Goal: Task Accomplishment & Management: Use online tool/utility

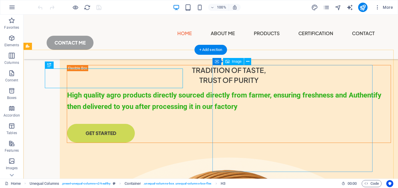
scroll to position [88, 0]
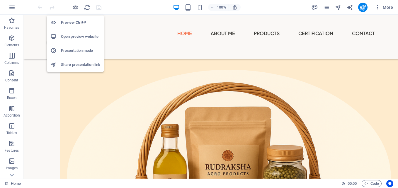
click at [76, 7] on icon "button" at bounding box center [75, 7] width 7 height 7
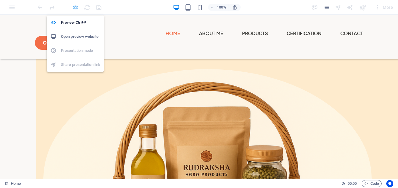
scroll to position [89, 0]
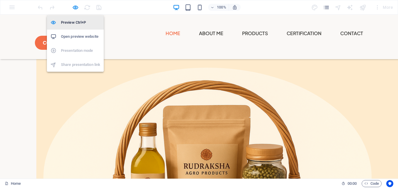
click at [76, 22] on h6 "Preview Ctrl+P" at bounding box center [80, 22] width 39 height 7
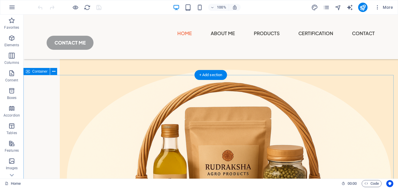
scroll to position [117, 0]
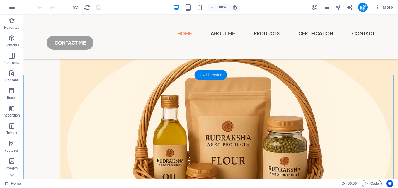
click at [206, 74] on div "+ Add section" at bounding box center [211, 75] width 33 height 10
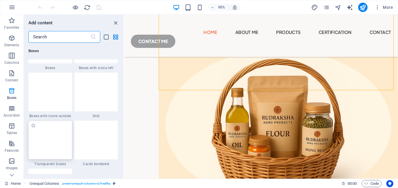
scroll to position [1670, 0]
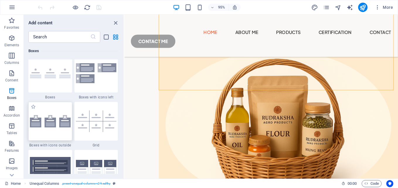
click at [57, 118] on img at bounding box center [50, 121] width 41 height 12
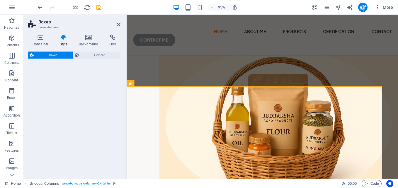
select select "rem"
select select "preset-boxes-v3-icons-outside"
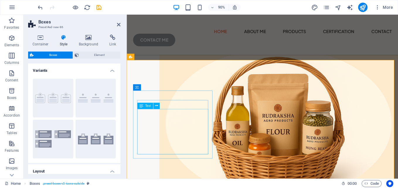
scroll to position [146, 0]
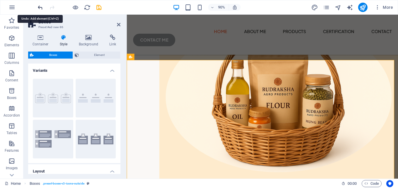
click at [40, 8] on icon "undo" at bounding box center [40, 7] width 7 height 7
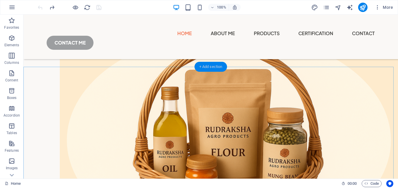
click at [207, 68] on div "+ Add section" at bounding box center [211, 67] width 33 height 10
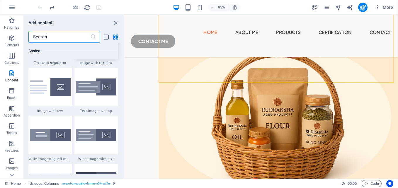
scroll to position [1142, 0]
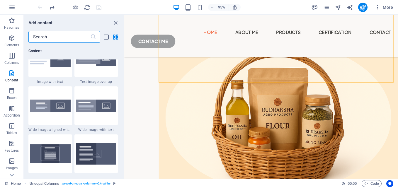
click at [53, 34] on input "text" at bounding box center [59, 37] width 62 height 12
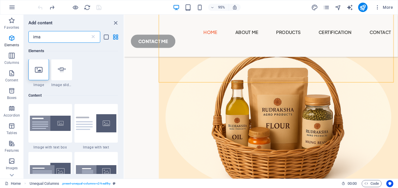
scroll to position [0, 0]
type input "ima"
click at [42, 72] on icon at bounding box center [39, 70] width 8 height 8
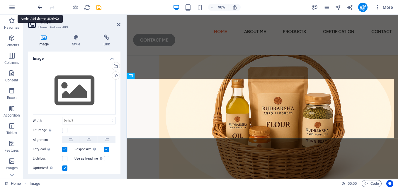
click at [40, 7] on icon "undo" at bounding box center [40, 7] width 7 height 7
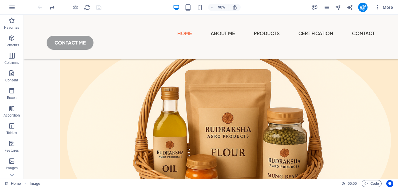
scroll to position [127, 0]
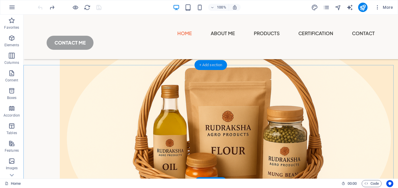
click at [212, 63] on div "+ Add section" at bounding box center [211, 65] width 33 height 10
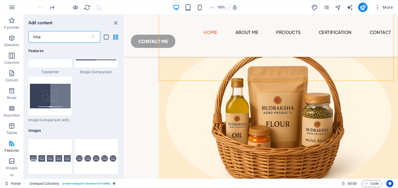
scroll to position [514, 0]
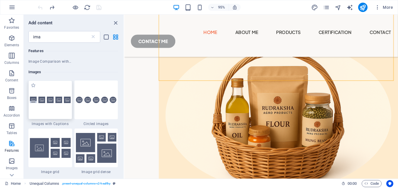
click at [55, 100] on img at bounding box center [50, 100] width 41 height 7
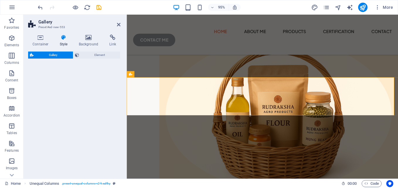
select select "rem"
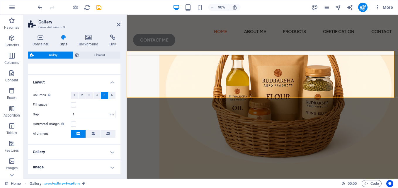
scroll to position [59, 0]
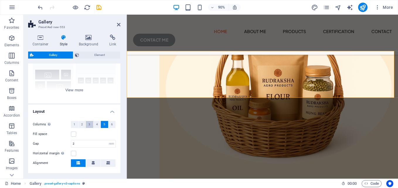
click at [89, 124] on span "3" at bounding box center [89, 124] width 2 height 7
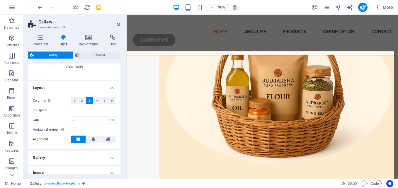
scroll to position [53, 0]
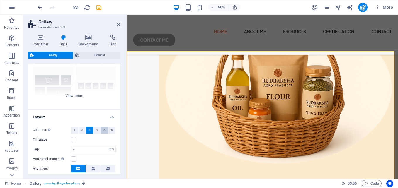
click at [101, 129] on button "5" at bounding box center [104, 130] width 7 height 7
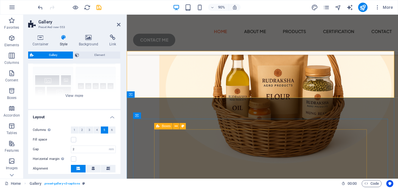
scroll to position [98, 0]
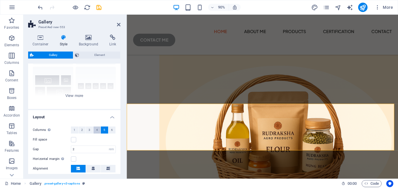
click at [94, 131] on button "4" at bounding box center [96, 130] width 7 height 7
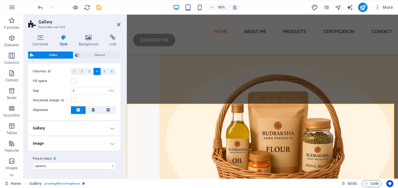
scroll to position [0, 0]
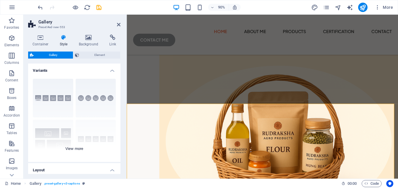
click at [76, 149] on div "Captions Circle Collage Default Grid Grid shifted" at bounding box center [74, 118] width 92 height 88
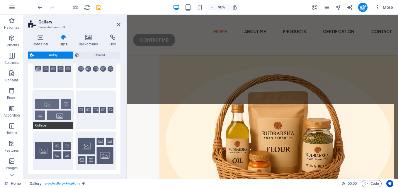
scroll to position [59, 0]
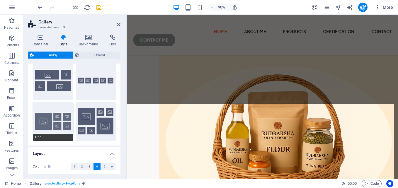
click at [54, 116] on button "Grid" at bounding box center [53, 121] width 40 height 39
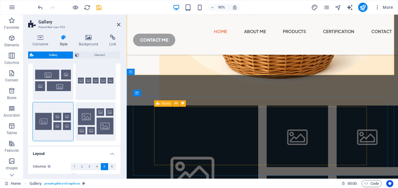
scroll to position [303, 0]
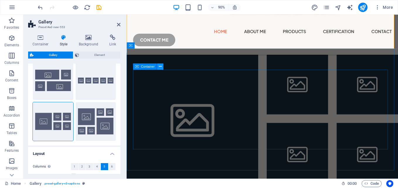
click at [160, 66] on icon at bounding box center [159, 67] width 3 height 6
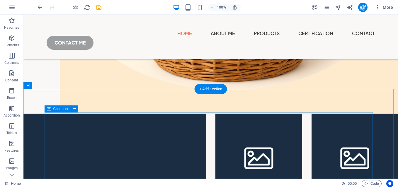
scroll to position [254, 0]
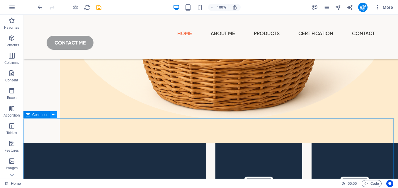
click at [55, 113] on icon at bounding box center [53, 115] width 3 height 6
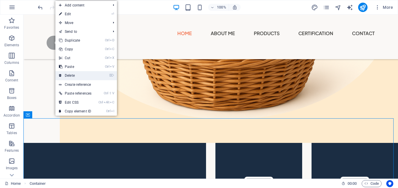
click at [73, 77] on link "⌦ Delete" at bounding box center [75, 75] width 40 height 9
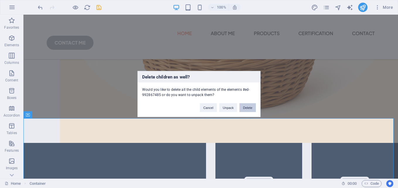
click at [245, 108] on button "Delete" at bounding box center [247, 107] width 16 height 9
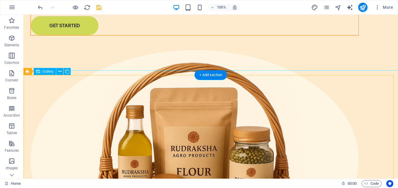
scroll to position [0, 0]
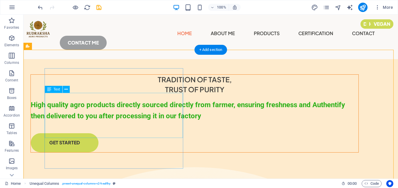
click at [136, 114] on div "High quality agro products directly sourced directly from farmer, ensuring fres…" at bounding box center [195, 110] width 328 height 23
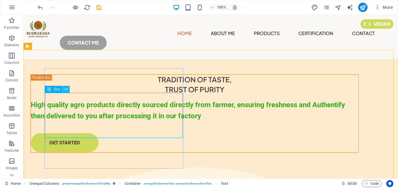
click at [65, 89] on icon at bounding box center [65, 89] width 3 height 6
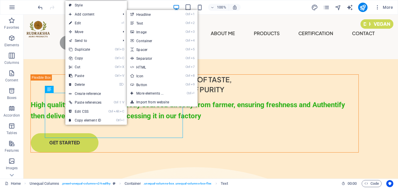
drag, startPoint x: 87, startPoint y: 6, endPoint x: 93, endPoint y: 12, distance: 8.7
click at [87, 6] on link "Style" at bounding box center [96, 5] width 62 height 9
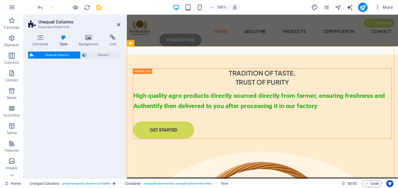
select select "%"
select select "px"
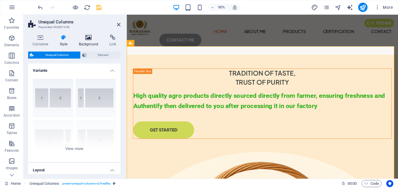
click at [84, 46] on h4 "Background" at bounding box center [89, 41] width 31 height 12
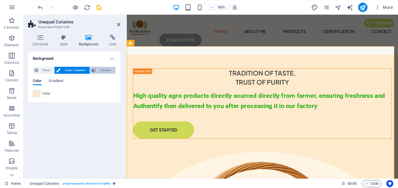
click at [98, 70] on span "Element" at bounding box center [106, 70] width 16 height 7
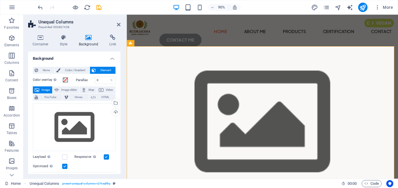
click at [31, 71] on div "None Color / Gradient Element Stretch background to full-width Color overlay Pl…" at bounding box center [74, 170] width 92 height 216
click at [36, 71] on icon at bounding box center [37, 70] width 4 height 7
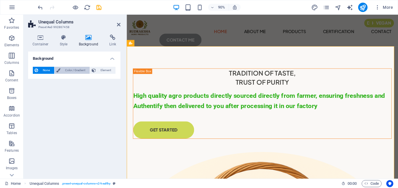
click at [68, 71] on span "Color / Gradient" at bounding box center [75, 70] width 26 height 7
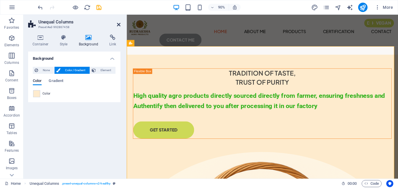
click at [117, 23] on icon at bounding box center [119, 24] width 4 height 5
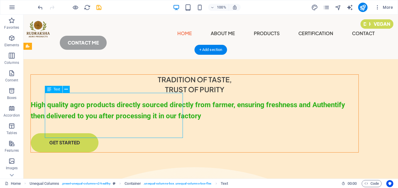
drag, startPoint x: 45, startPoint y: 98, endPoint x: 71, endPoint y: 103, distance: 26.3
click at [71, 103] on div "High quality agro products directly sourced directly from farmer, ensuring fres…" at bounding box center [195, 110] width 328 height 23
click at [74, 105] on div "High quality agro products directly sourced directly from farmer, ensuring fres…" at bounding box center [195, 110] width 328 height 23
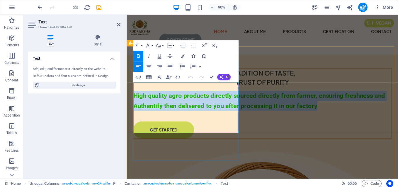
drag, startPoint x: 135, startPoint y: 95, endPoint x: 219, endPoint y: 140, distance: 95.7
click at [219, 122] on p "High quality agro products directly sourced directly from farmer, ensuring fres…" at bounding box center [277, 110] width 287 height 23
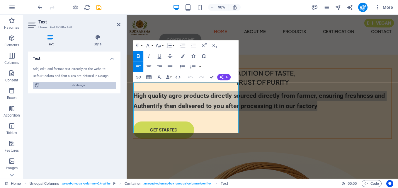
click at [84, 83] on span "Edit design" at bounding box center [78, 85] width 72 height 7
select select "px"
select select "400"
select select "px"
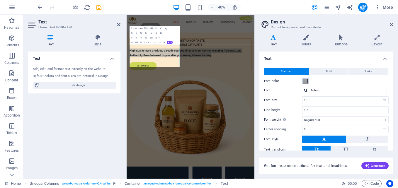
click at [305, 80] on span at bounding box center [305, 81] width 5 height 5
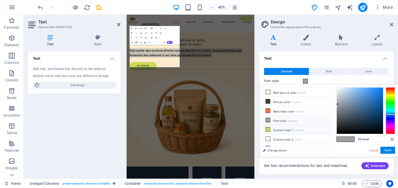
click at [283, 131] on li "Custom color 1 #cdd957" at bounding box center [296, 129] width 67 height 9
type input "#cdd957"
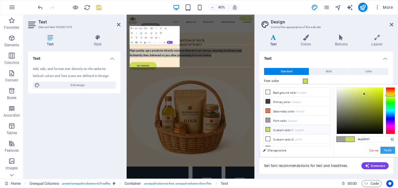
click at [389, 148] on button "Apply" at bounding box center [387, 150] width 15 height 7
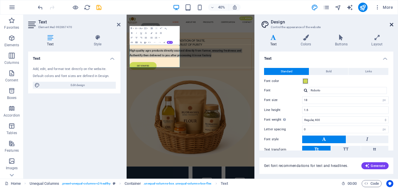
click at [392, 24] on icon at bounding box center [392, 24] width 4 height 5
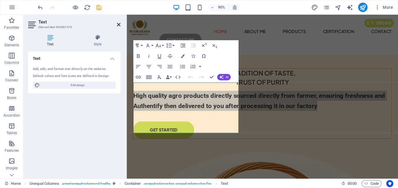
click at [117, 24] on icon at bounding box center [119, 24] width 4 height 5
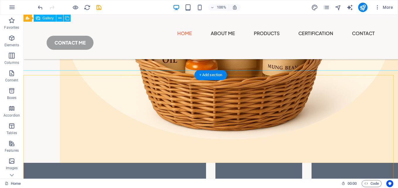
scroll to position [117, 0]
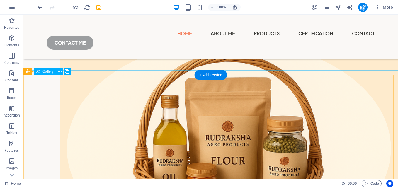
select select "4"
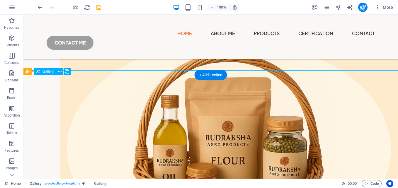
select select "px"
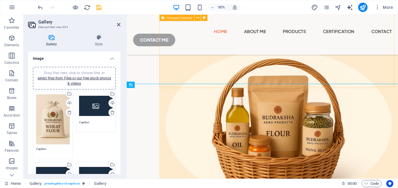
scroll to position [203, 0]
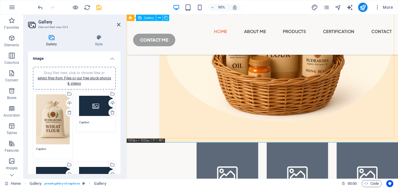
drag, startPoint x: 220, startPoint y: 106, endPoint x: 220, endPoint y: 88, distance: 17.9
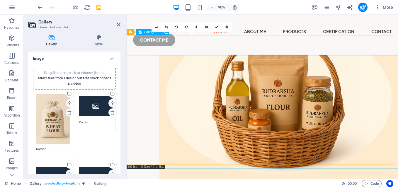
scroll to position [115, 0]
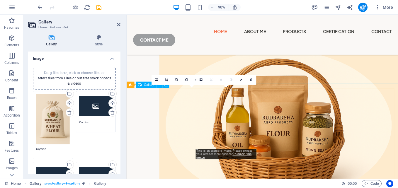
drag, startPoint x: 205, startPoint y: 156, endPoint x: 204, endPoint y: 108, distance: 48.0
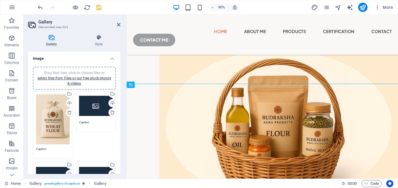
click at [54, 130] on div "Drag files here, click to choose files or select files from Files or our free s…" at bounding box center [53, 119] width 34 height 50
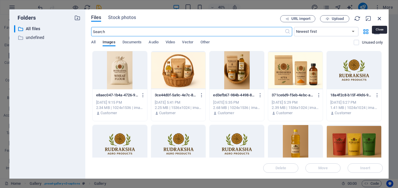
click at [380, 19] on icon "button" at bounding box center [379, 18] width 6 height 6
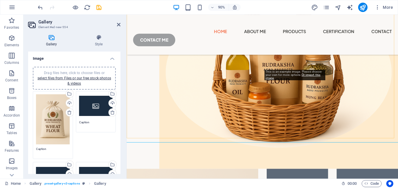
scroll to position [203, 0]
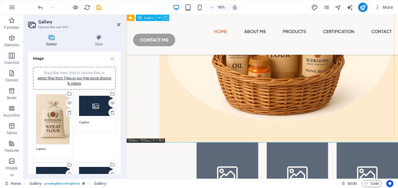
drag, startPoint x: 232, startPoint y: 112, endPoint x: 242, endPoint y: 107, distance: 10.7
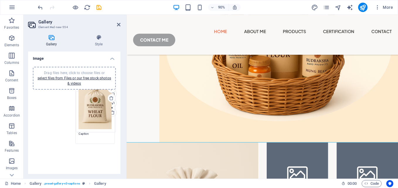
drag, startPoint x: 59, startPoint y: 126, endPoint x: 101, endPoint y: 111, distance: 44.8
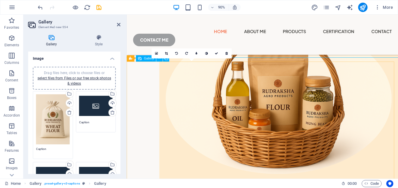
scroll to position [115, 0]
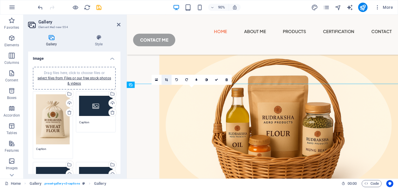
click at [167, 80] on icon at bounding box center [166, 79] width 3 height 3
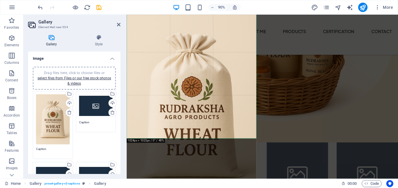
scroll to position [233, 0]
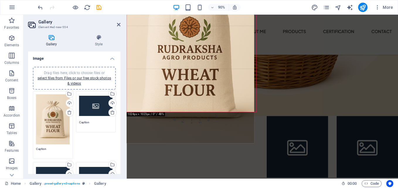
drag, startPoint x: 207, startPoint y: 112, endPoint x: 204, endPoint y: 75, distance: 37.0
click at [204, 75] on div at bounding box center [189, 46] width 129 height 194
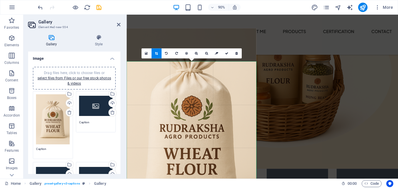
scroll to position [145, 0]
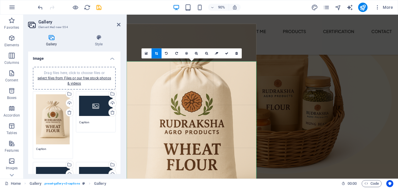
drag, startPoint x: 223, startPoint y: 112, endPoint x: 222, endPoint y: 103, distance: 8.8
click at [222, 103] on div at bounding box center [191, 121] width 129 height 194
click at [290, 62] on div "TRADITION OF TASTE, TRUST OF PURITY High quality agro products directly sourced…" at bounding box center [295, 42] width 265 height 345
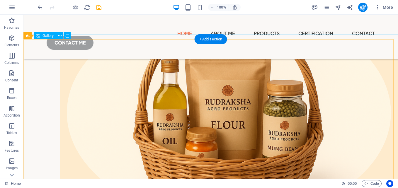
scroll to position [241, 0]
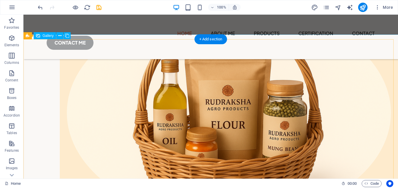
select select "4"
select select "px"
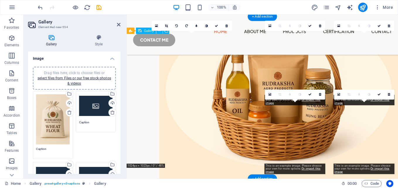
scroll to position [175, 0]
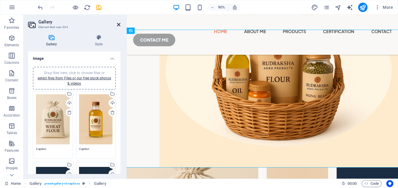
drag, startPoint x: 118, startPoint y: 25, endPoint x: 135, endPoint y: 27, distance: 17.2
click at [118, 25] on icon at bounding box center [119, 24] width 4 height 5
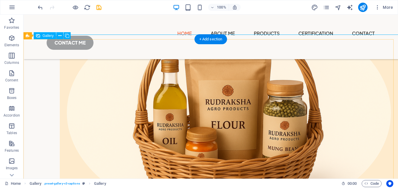
select select "4"
select select "px"
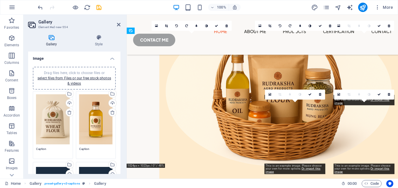
scroll to position [175, 0]
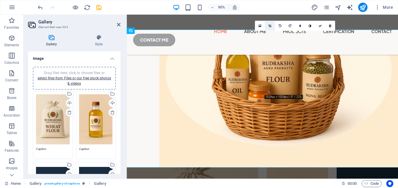
click at [272, 25] on link at bounding box center [270, 26] width 10 height 10
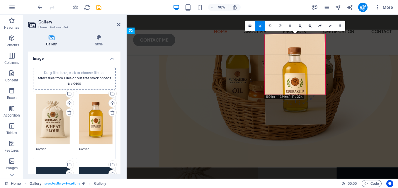
drag, startPoint x: 305, startPoint y: 95, endPoint x: 308, endPoint y: 100, distance: 5.5
click at [308, 100] on span "30" at bounding box center [302, 92] width 19 height 26
click at [261, 25] on icon at bounding box center [259, 25] width 3 height 3
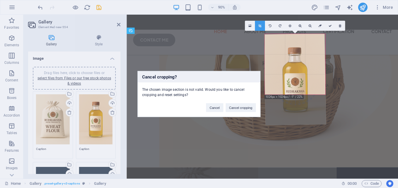
click at [261, 25] on div "Cancel cropping? The chosen image section is not valid. Would you like to cance…" at bounding box center [199, 94] width 398 height 188
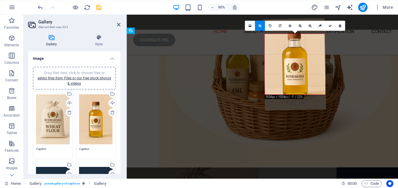
drag, startPoint x: 299, startPoint y: 78, endPoint x: 299, endPoint y: 61, distance: 16.7
click at [299, 61] on div at bounding box center [294, 64] width 62 height 92
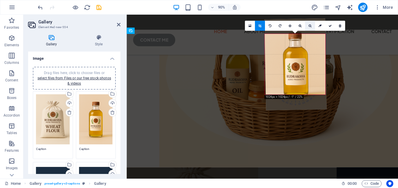
click at [307, 26] on link at bounding box center [310, 26] width 10 height 10
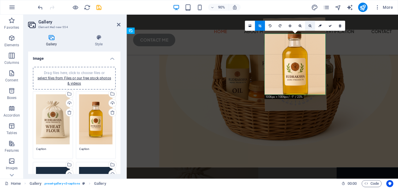
click at [307, 26] on link at bounding box center [310, 26] width 10 height 10
click at [313, 26] on link at bounding box center [310, 26] width 10 height 10
click at [299, 27] on icon at bounding box center [299, 25] width 3 height 3
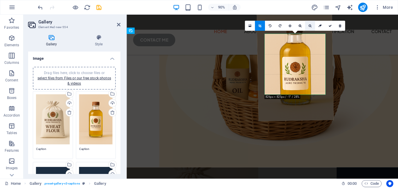
click at [308, 25] on link at bounding box center [310, 26] width 10 height 10
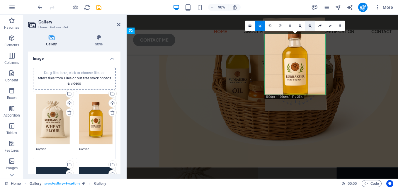
click at [308, 25] on link at bounding box center [310, 26] width 10 height 10
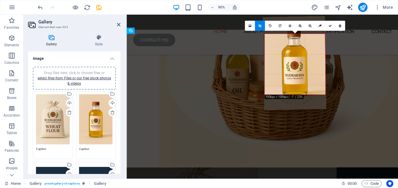
drag, startPoint x: 299, startPoint y: 57, endPoint x: 299, endPoint y: 53, distance: 3.3
click at [299, 53] on div at bounding box center [294, 63] width 63 height 94
drag, startPoint x: 284, startPoint y: 110, endPoint x: 172, endPoint y: 111, distance: 111.9
click at [282, 115] on div "Drag and drop a file to add it Container H3 Unequal Columns Container Menu Bar …" at bounding box center [262, 18] width 271 height 322
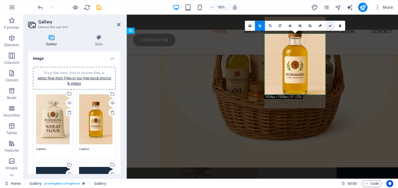
click at [328, 24] on link at bounding box center [330, 26] width 10 height 10
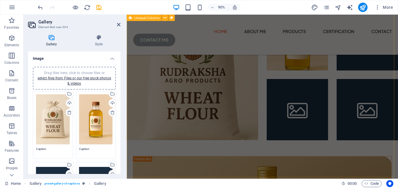
scroll to position [322, 0]
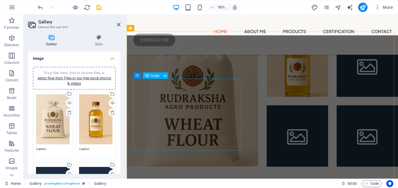
click at [160, 74] on div "Image" at bounding box center [152, 75] width 19 height 6
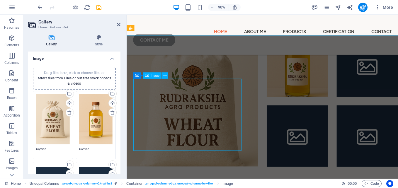
scroll to position [303, 0]
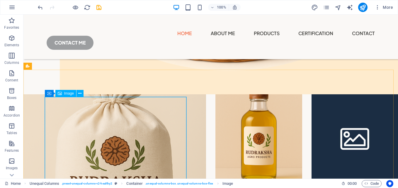
click at [64, 93] on div "Image" at bounding box center [65, 93] width 21 height 7
click at [81, 93] on icon at bounding box center [79, 94] width 3 height 6
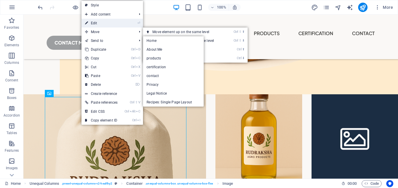
click at [110, 24] on link "⏎ Edit" at bounding box center [101, 23] width 40 height 9
select select "%"
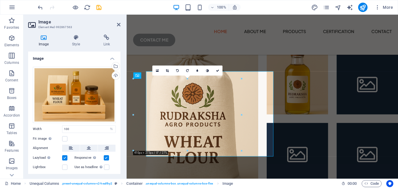
scroll to position [322, 0]
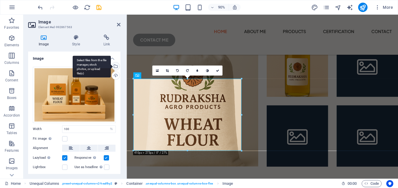
click at [115, 67] on div "Select files from the file manager, stock photos, or upload file(s)" at bounding box center [115, 66] width 9 height 9
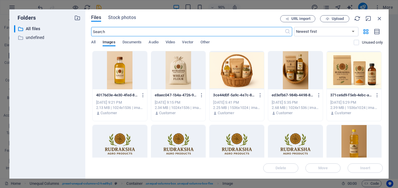
scroll to position [311, 0]
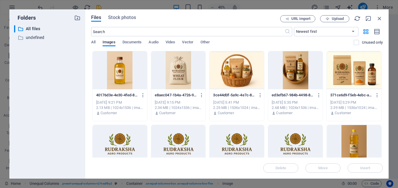
click at [290, 80] on div at bounding box center [295, 70] width 54 height 38
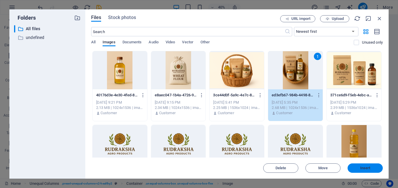
click at [358, 168] on span "Insert" at bounding box center [365, 168] width 30 height 4
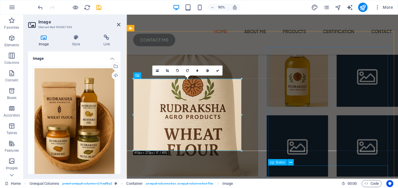
scroll to position [322, 0]
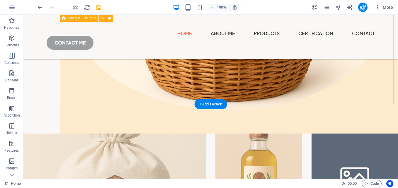
scroll to position [88, 0]
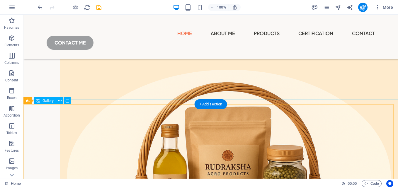
select select "4"
select select "px"
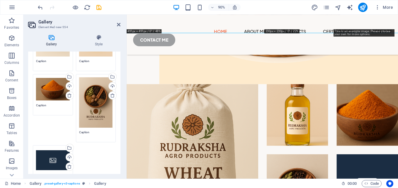
scroll to position [178, 0]
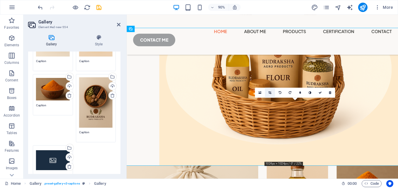
click at [270, 93] on icon at bounding box center [269, 92] width 3 height 3
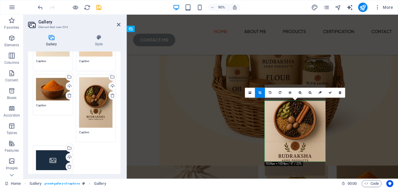
drag, startPoint x: 295, startPoint y: 139, endPoint x: 295, endPoint y: 121, distance: 17.9
click at [295, 121] on div at bounding box center [295, 130] width 61 height 91
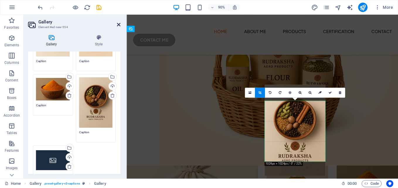
click at [117, 24] on icon at bounding box center [119, 24] width 4 height 5
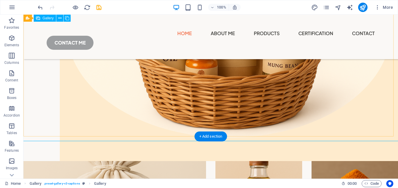
scroll to position [207, 0]
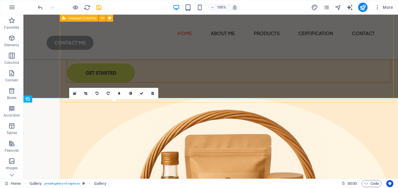
scroll to position [90, 0]
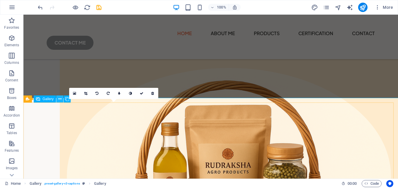
click at [60, 99] on icon at bounding box center [59, 99] width 3 height 6
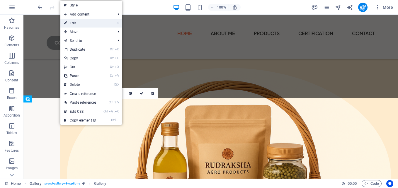
click at [87, 22] on link "⏎ Edit" at bounding box center [80, 23] width 40 height 9
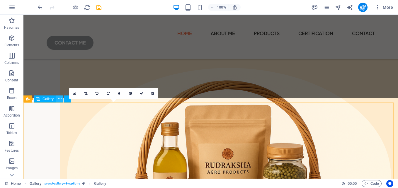
click at [59, 98] on icon at bounding box center [59, 99] width 3 height 6
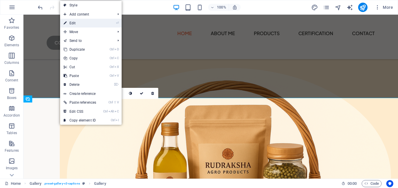
click at [82, 25] on link "⏎ Edit" at bounding box center [80, 23] width 40 height 9
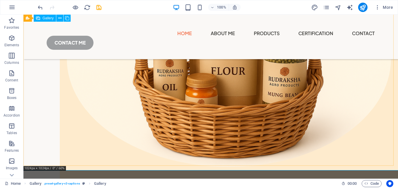
scroll to position [236, 0]
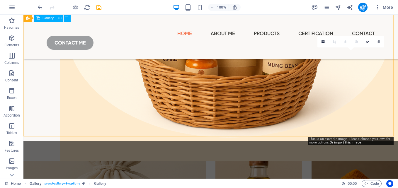
click at [322, 42] on icon at bounding box center [322, 42] width 3 height 4
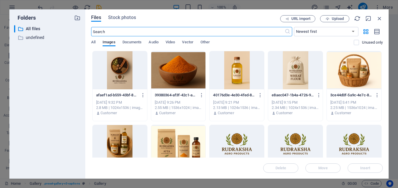
scroll to position [255, 0]
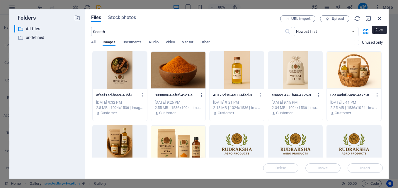
click at [377, 17] on icon "button" at bounding box center [379, 18] width 6 height 6
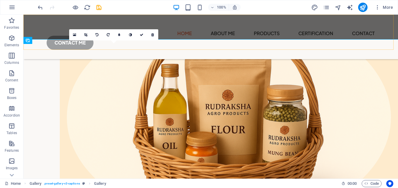
scroll to position [119, 0]
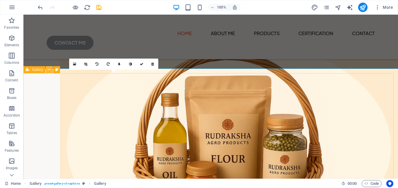
click at [50, 70] on icon at bounding box center [49, 70] width 3 height 6
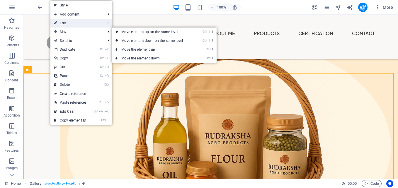
click at [68, 22] on link "⏎ Edit" at bounding box center [70, 23] width 40 height 9
select select "rem"
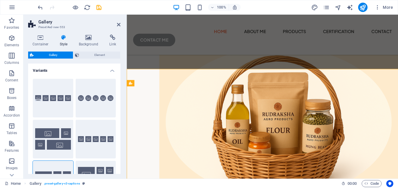
scroll to position [117, 0]
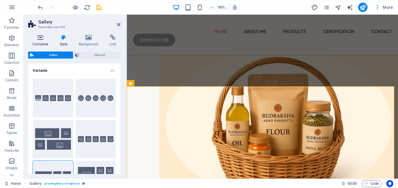
click at [46, 39] on icon at bounding box center [40, 38] width 25 height 6
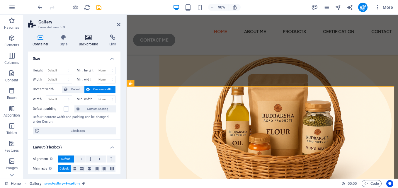
click at [84, 38] on icon at bounding box center [88, 38] width 28 height 6
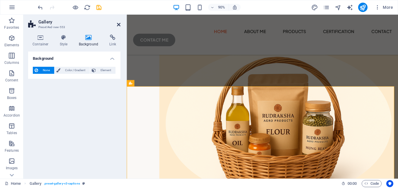
click at [118, 25] on icon at bounding box center [119, 24] width 4 height 5
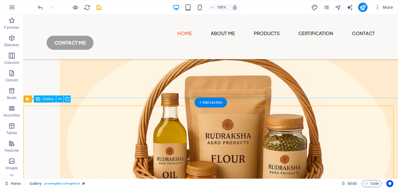
scroll to position [178, 0]
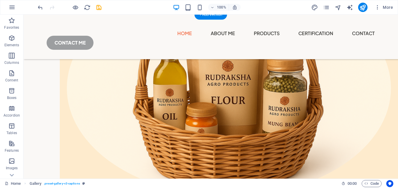
select select "4"
select select "px"
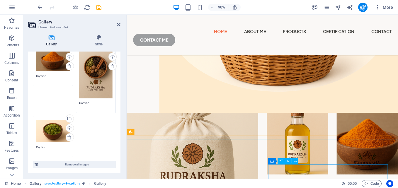
scroll to position [207, 0]
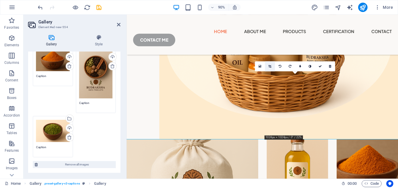
click at [271, 66] on icon at bounding box center [269, 66] width 3 height 3
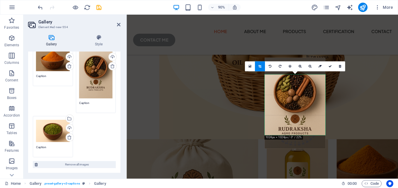
drag, startPoint x: 286, startPoint y: 105, endPoint x: 287, endPoint y: 86, distance: 18.8
click at [287, 86] on div at bounding box center [295, 103] width 61 height 91
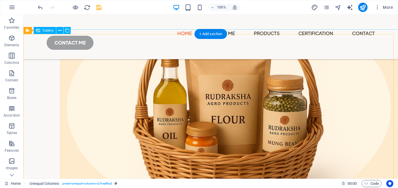
scroll to position [129, 0]
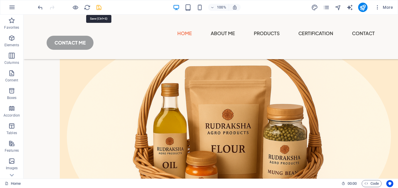
click at [98, 8] on icon "save" at bounding box center [99, 7] width 7 height 7
checkbox input "false"
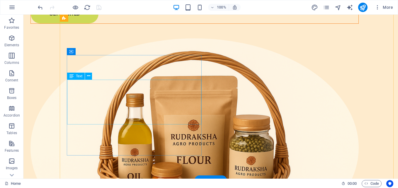
scroll to position [0, 0]
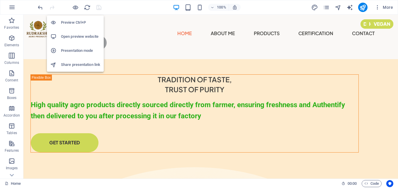
click at [77, 37] on h6 "Open preview website" at bounding box center [80, 36] width 39 height 7
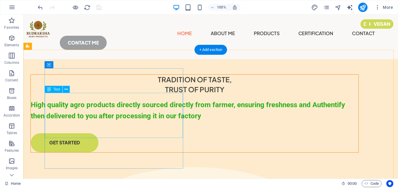
click at [104, 101] on div "High quality agro products directly sourced directly from farmer, ensuring fres…" at bounding box center [195, 110] width 328 height 23
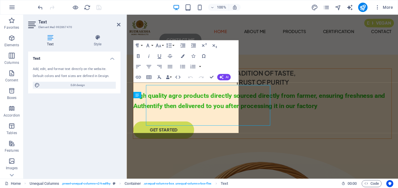
click at [104, 101] on div "Text Add, edit, and format text directly on the website. Default colors and fon…" at bounding box center [74, 113] width 92 height 122
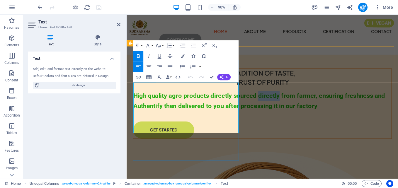
drag, startPoint x: 184, startPoint y: 106, endPoint x: 162, endPoint y: 106, distance: 22.0
click at [162, 106] on span "High quality agro products directly sourced directly from farmer, ensuring fres…" at bounding box center [274, 110] width 280 height 19
click at [139, 101] on span "High quality agro products directly sourced from farmer, ensuring freshness and…" at bounding box center [262, 110] width 256 height 19
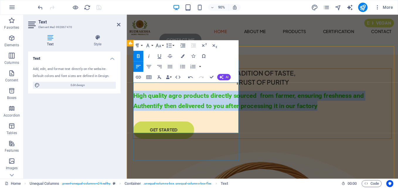
click at [139, 101] on span "High quality agro products directly sourced from farmer, ensuring freshness and…" at bounding box center [262, 110] width 256 height 19
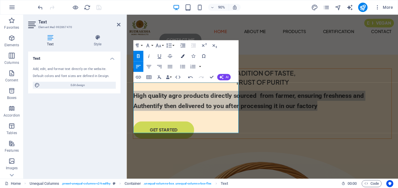
click at [181, 55] on icon "button" at bounding box center [183, 56] width 4 height 4
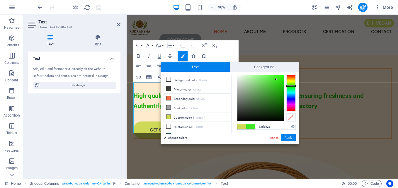
click at [276, 79] on div at bounding box center [260, 98] width 46 height 46
drag, startPoint x: 274, startPoint y: 78, endPoint x: 270, endPoint y: 94, distance: 16.6
click at [270, 94] on div at bounding box center [260, 98] width 46 height 46
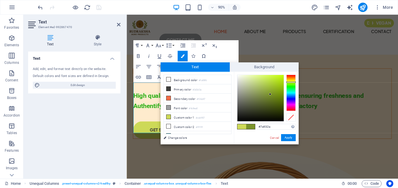
click at [290, 82] on div at bounding box center [290, 93] width 9 height 36
type input "#b2e01b"
click at [278, 80] on div at bounding box center [260, 98] width 46 height 46
click at [287, 136] on button "Apply" at bounding box center [288, 137] width 15 height 7
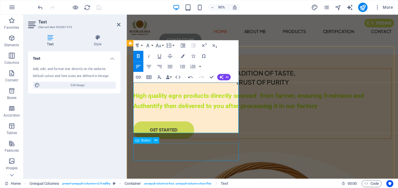
click at [233, 152] on div "GET STARTED" at bounding box center [277, 142] width 287 height 19
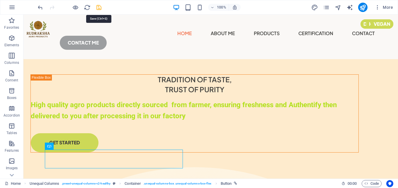
click at [100, 9] on icon "save" at bounding box center [99, 7] width 7 height 7
checkbox input "false"
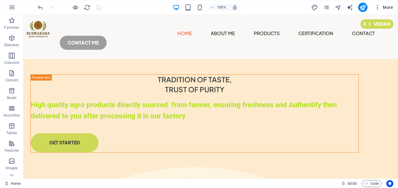
click at [376, 7] on icon "button" at bounding box center [377, 7] width 6 height 6
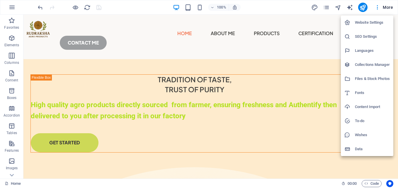
click at [369, 21] on h6 "Website Settings" at bounding box center [372, 22] width 35 height 7
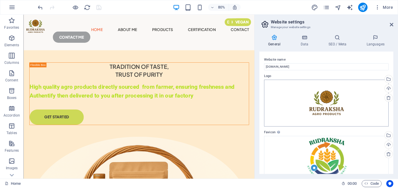
scroll to position [29, 0]
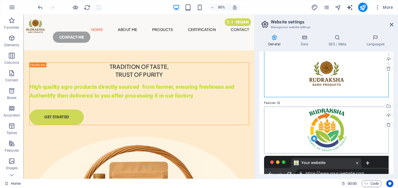
drag, startPoint x: 330, startPoint y: 74, endPoint x: 333, endPoint y: 132, distance: 59.0
click at [333, 132] on div "Website name [DOMAIN_NAME] Logo Drag files here, click to choose files or selec…" at bounding box center [326, 113] width 134 height 122
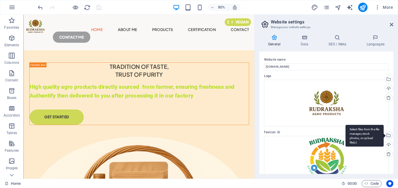
click at [387, 137] on div "Select files from the file manager, stock photos, or upload file(s)" at bounding box center [387, 136] width 9 height 9
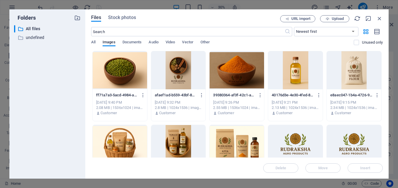
click at [299, 144] on div at bounding box center [295, 144] width 54 height 38
click at [369, 164] on button "Insert" at bounding box center [364, 167] width 35 height 9
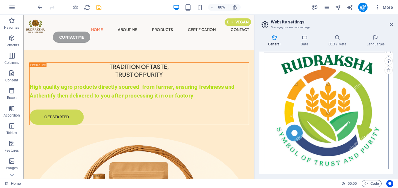
scroll to position [137, 0]
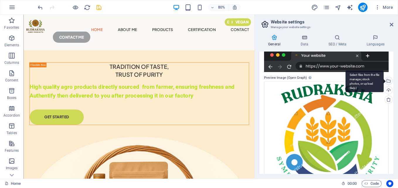
click at [383, 80] on div "Select files from the file manager, stock photos, or upload file(s)" at bounding box center [364, 81] width 38 height 22
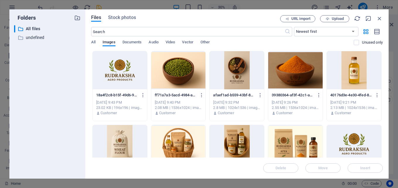
click at [356, 138] on div at bounding box center [354, 144] width 54 height 38
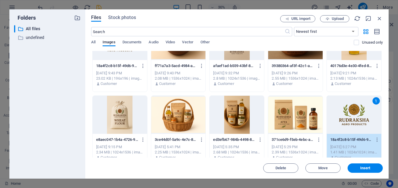
scroll to position [0, 0]
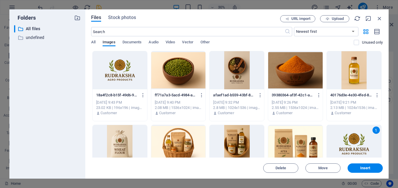
click at [370, 168] on span "Insert" at bounding box center [365, 168] width 10 height 4
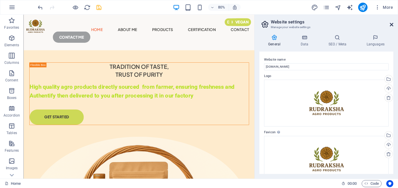
click at [390, 25] on icon at bounding box center [392, 24] width 4 height 5
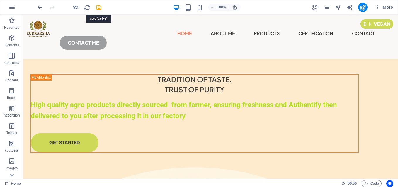
click at [100, 7] on icon "save" at bounding box center [99, 7] width 7 height 7
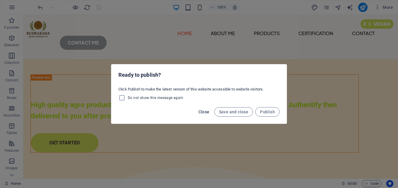
click at [201, 110] on span "Close" at bounding box center [203, 112] width 11 height 5
